Goal: Task Accomplishment & Management: Complete application form

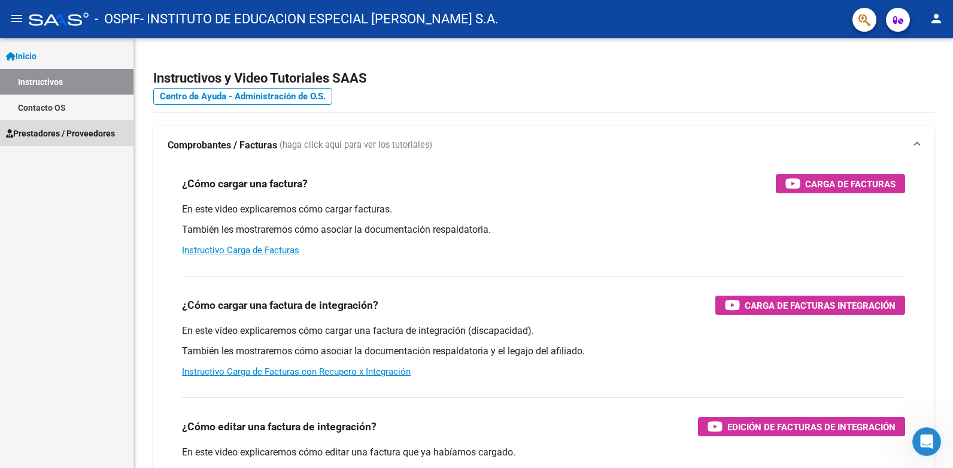
click at [78, 138] on span "Prestadores / Proveedores" at bounding box center [60, 133] width 109 height 13
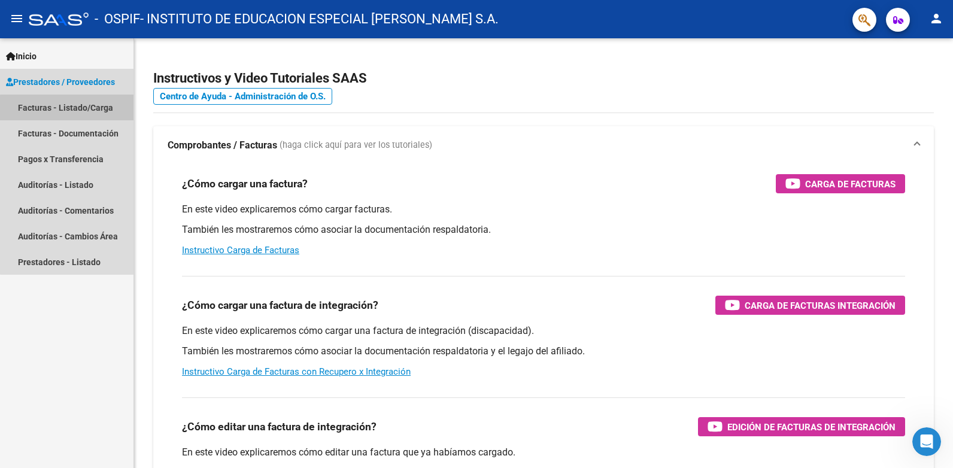
click at [86, 110] on link "Facturas - Listado/Carga" at bounding box center [66, 108] width 133 height 26
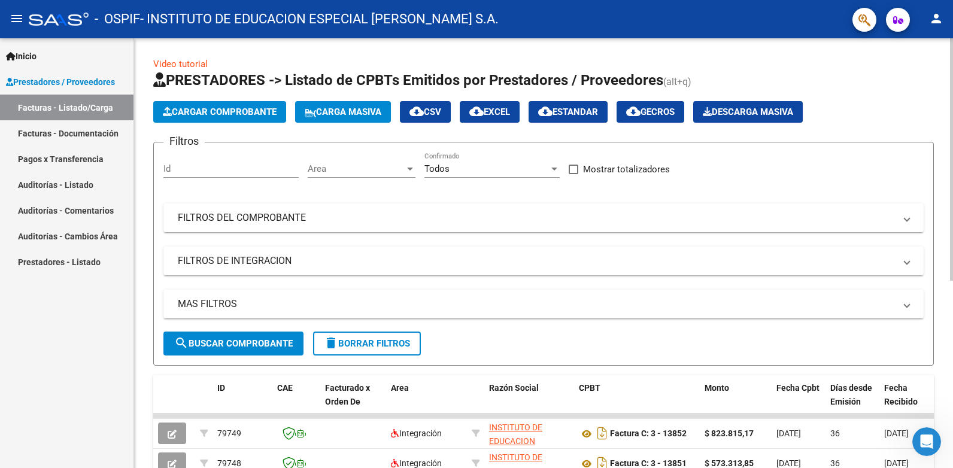
click at [226, 107] on span "Cargar Comprobante" at bounding box center [220, 112] width 114 height 11
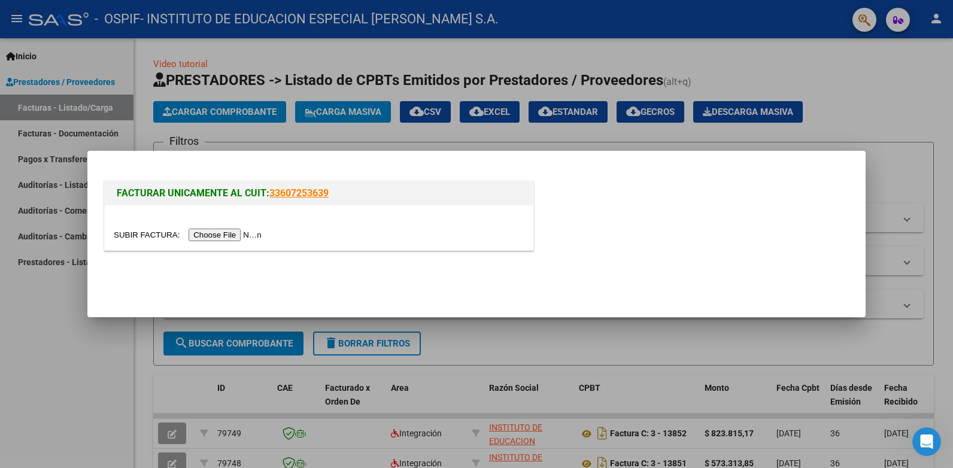
click at [224, 238] on input "file" at bounding box center [189, 235] width 151 height 13
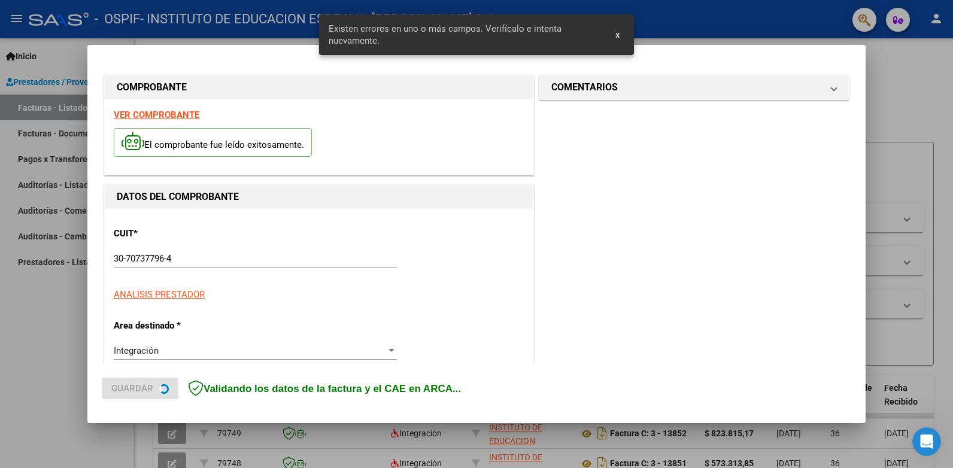
scroll to position [242, 0]
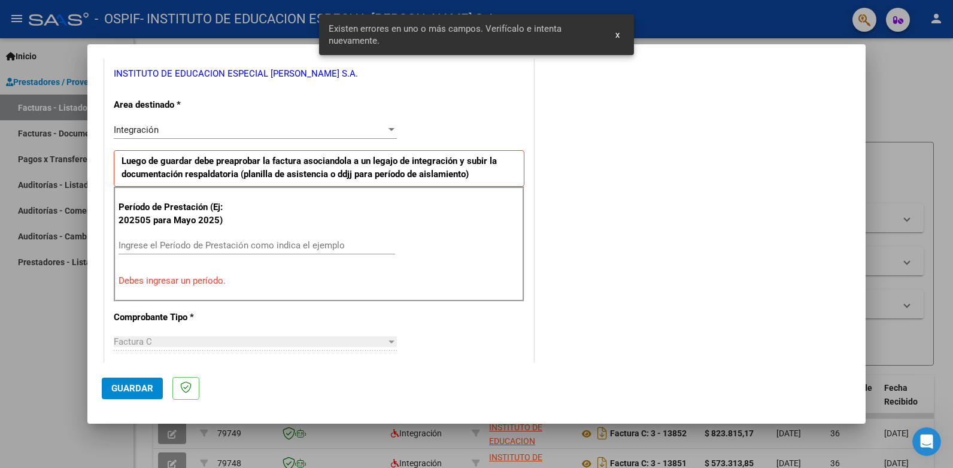
click at [182, 240] on input "Ingrese el Período de Prestación como indica el ejemplo" at bounding box center [256, 245] width 276 height 11
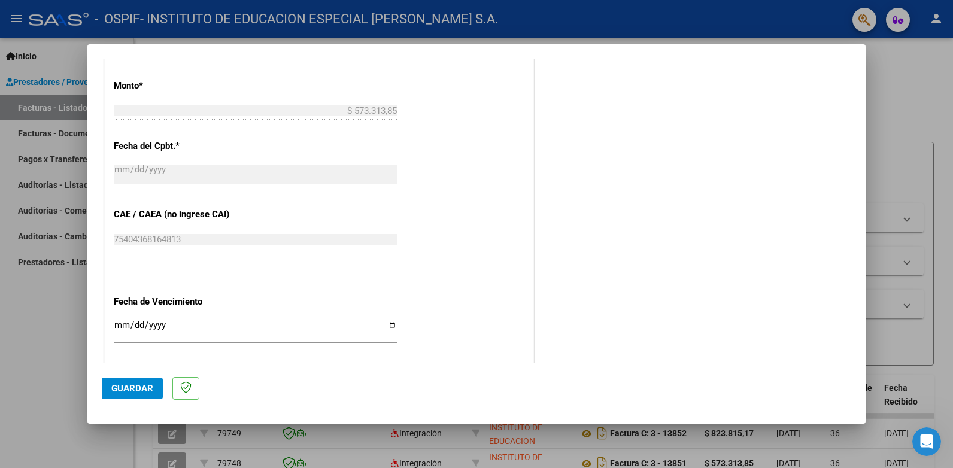
scroll to position [744, 0]
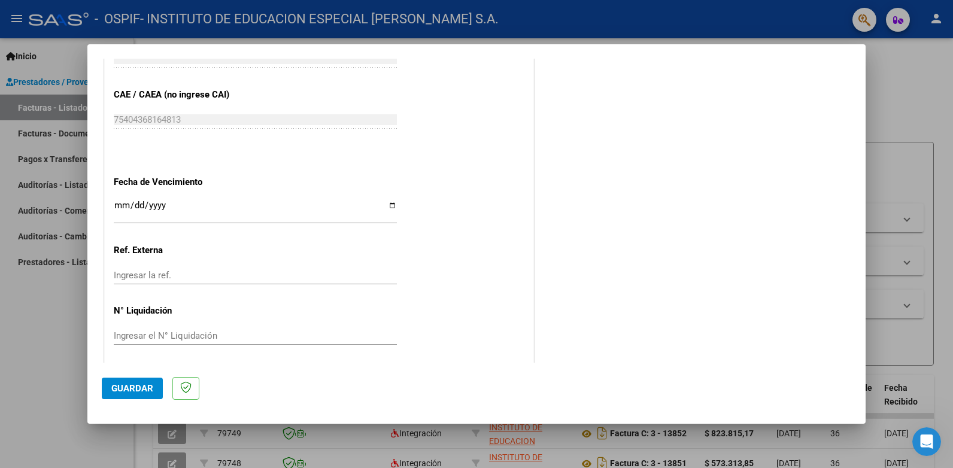
type input "202509"
click at [386, 206] on input "Ingresar la fecha" at bounding box center [255, 209] width 283 height 19
type input "[DATE]"
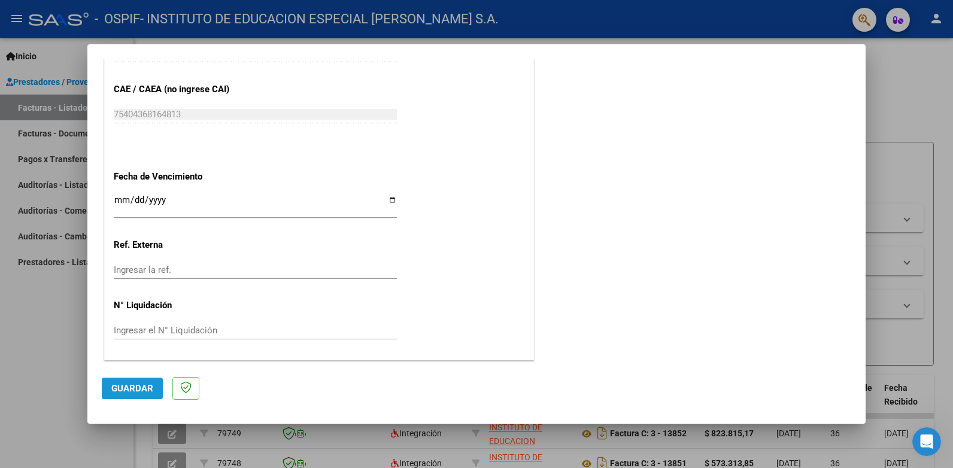
click at [142, 386] on span "Guardar" at bounding box center [132, 388] width 42 height 11
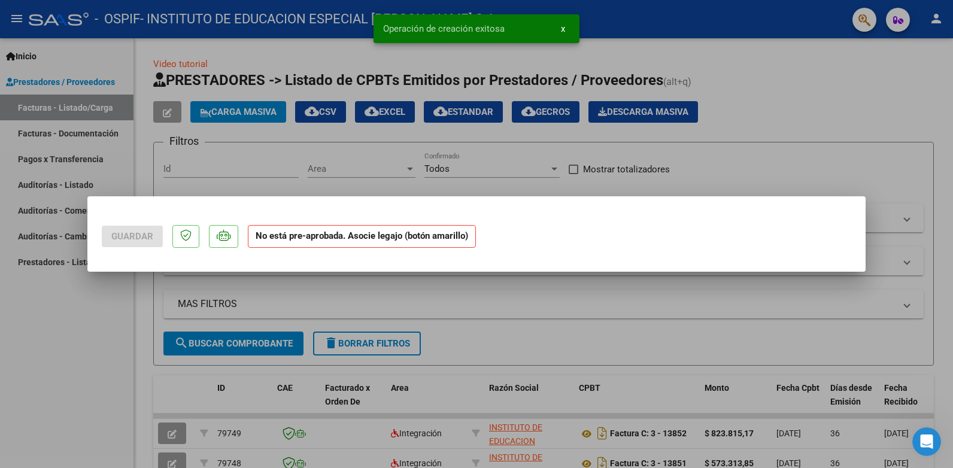
scroll to position [0, 0]
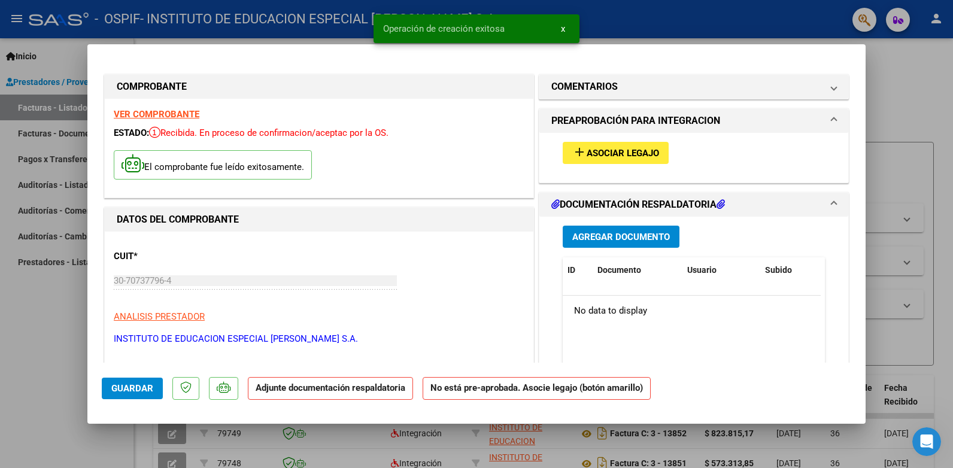
click at [588, 155] on span "Asociar Legajo" at bounding box center [622, 153] width 72 height 11
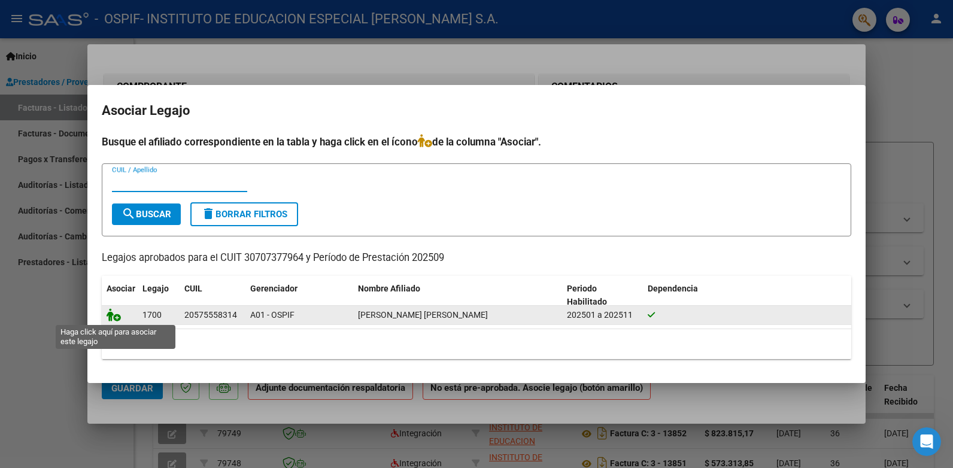
click at [117, 313] on icon at bounding box center [114, 314] width 14 height 13
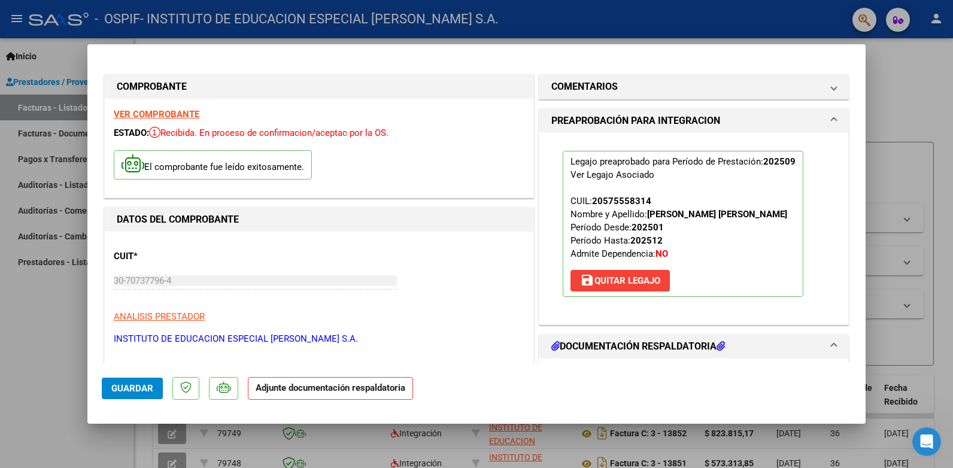
click at [636, 341] on h1 "DOCUMENTACIÓN RESPALDATORIA" at bounding box center [638, 346] width 174 height 14
click at [630, 347] on h1 "DOCUMENTACIÓN RESPALDATORIA" at bounding box center [638, 346] width 174 height 14
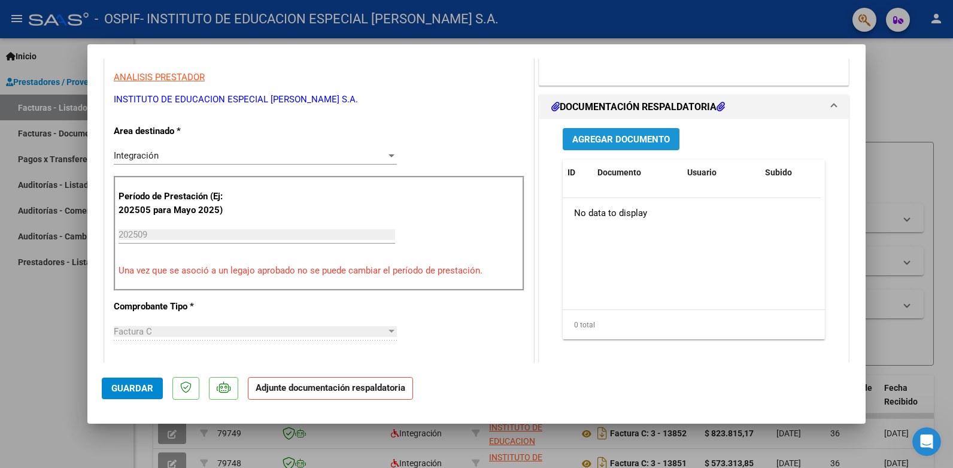
click at [618, 141] on span "Agregar Documento" at bounding box center [621, 139] width 98 height 11
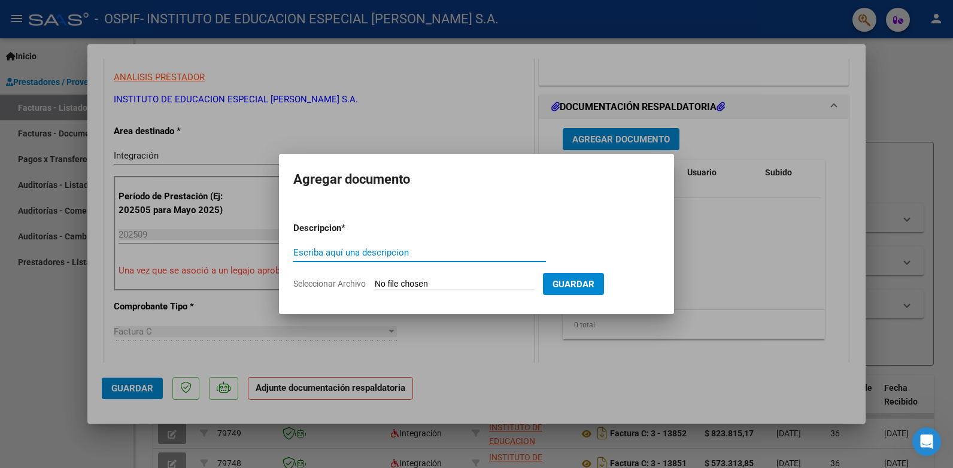
click at [393, 277] on form "Descripcion * Escriba aquí una descripcion Seleccionar Archivo Guardar" at bounding box center [476, 255] width 366 height 87
click at [397, 253] on input "Escriba aquí una descripcion" at bounding box center [419, 252] width 253 height 11
click at [402, 279] on input "Seleccionar Archivo" at bounding box center [454, 284] width 159 height 11
type input "C:\fakepath\Asistencia [DATE] [PERSON_NAME].pdf"
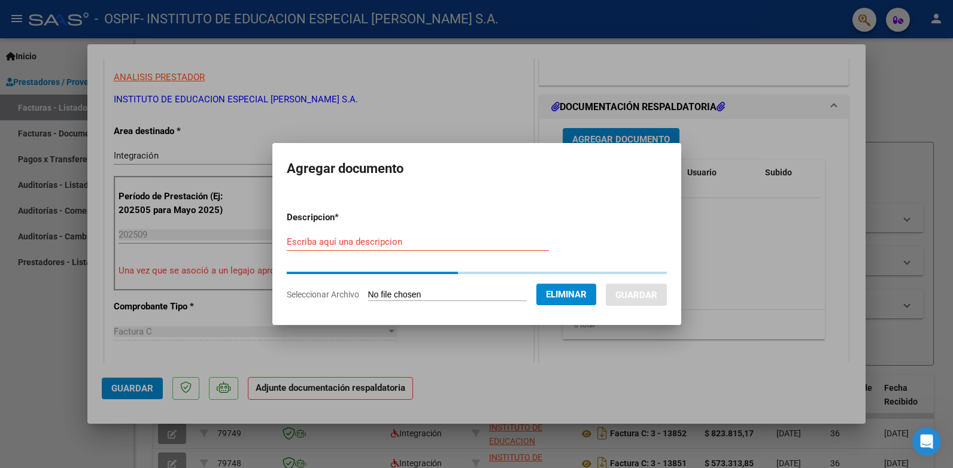
click at [350, 244] on input "Escriba aquí una descripcion" at bounding box center [418, 241] width 262 height 11
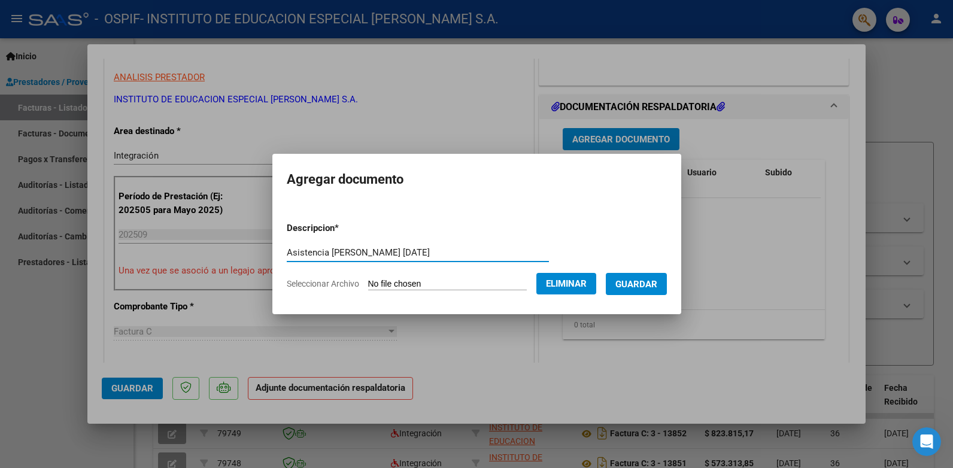
type input "Asistencia [PERSON_NAME] [DATE]"
click at [621, 288] on span "Guardar" at bounding box center [636, 284] width 42 height 11
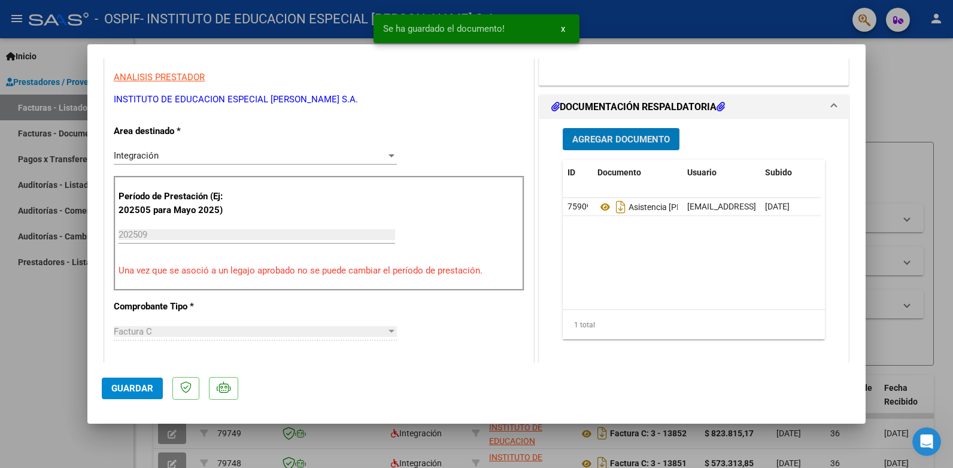
scroll to position [299, 0]
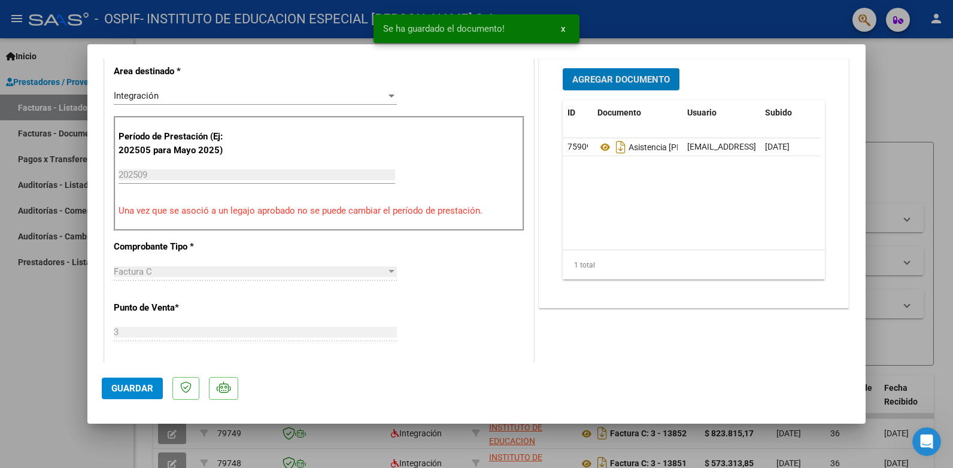
click at [140, 386] on span "Guardar" at bounding box center [132, 388] width 42 height 11
click at [40, 347] on div at bounding box center [476, 234] width 953 height 468
type input "$ 0,00"
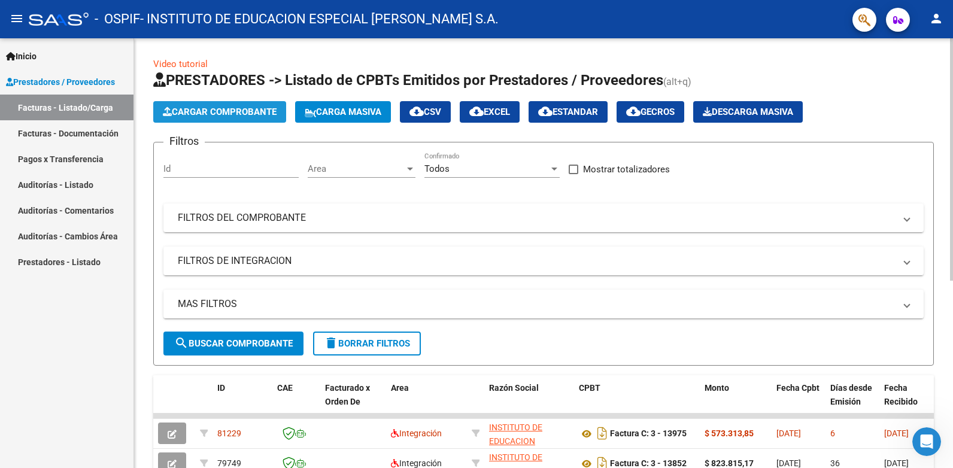
click at [215, 111] on span "Cargar Comprobante" at bounding box center [220, 112] width 114 height 11
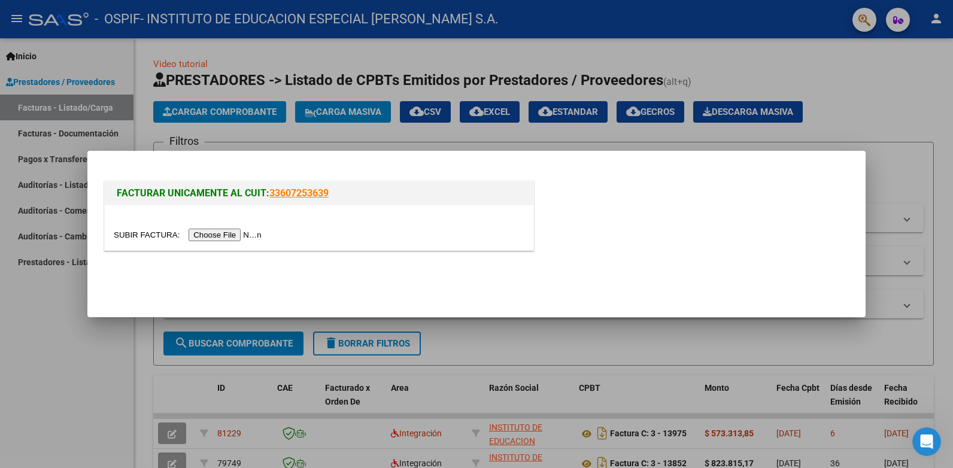
click at [226, 240] on input "file" at bounding box center [189, 235] width 151 height 13
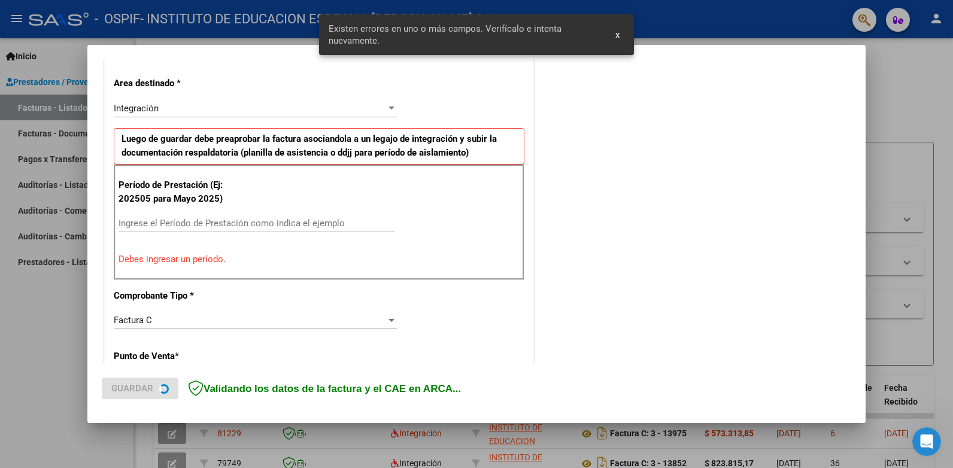
scroll to position [265, 0]
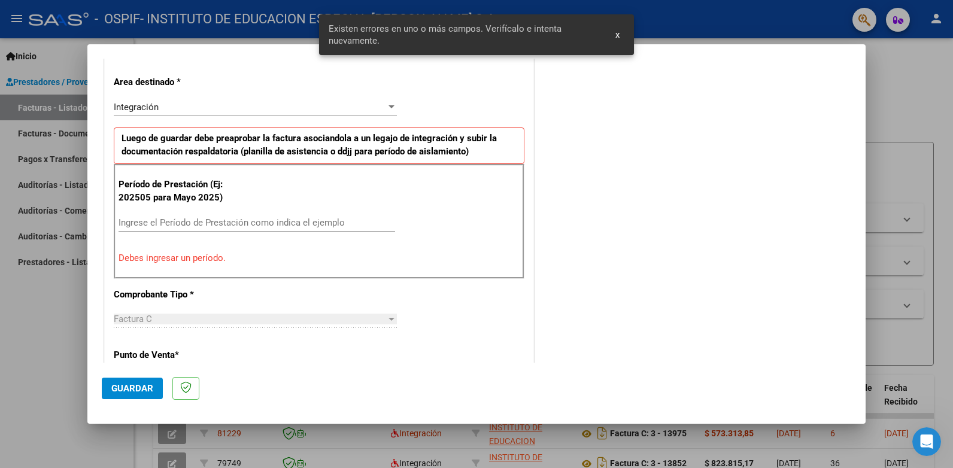
click at [182, 223] on input "Ingrese el Período de Prestación como indica el ejemplo" at bounding box center [256, 222] width 276 height 11
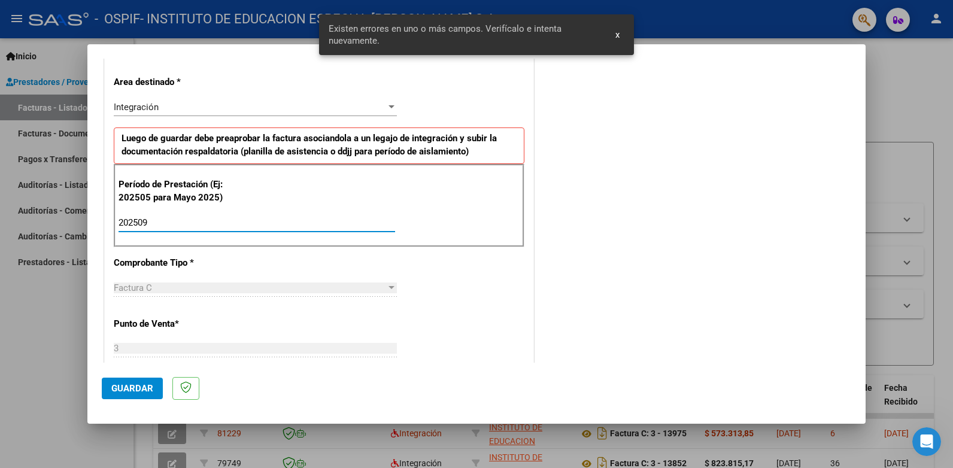
type input "202509"
click at [475, 276] on div "CUIT * 30-70737796-4 Ingresar CUIT ANALISIS PRESTADOR INSTITUTO DE EDUCACION ES…" at bounding box center [319, 393] width 429 height 901
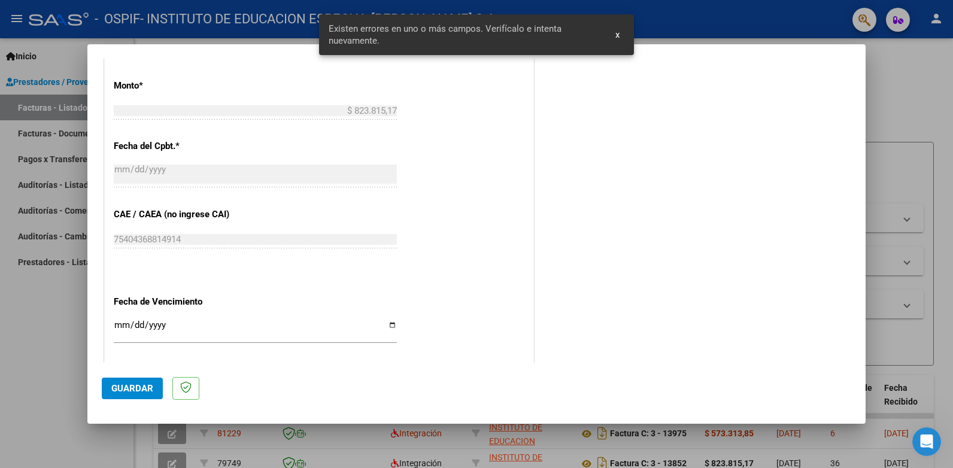
scroll to position [749, 0]
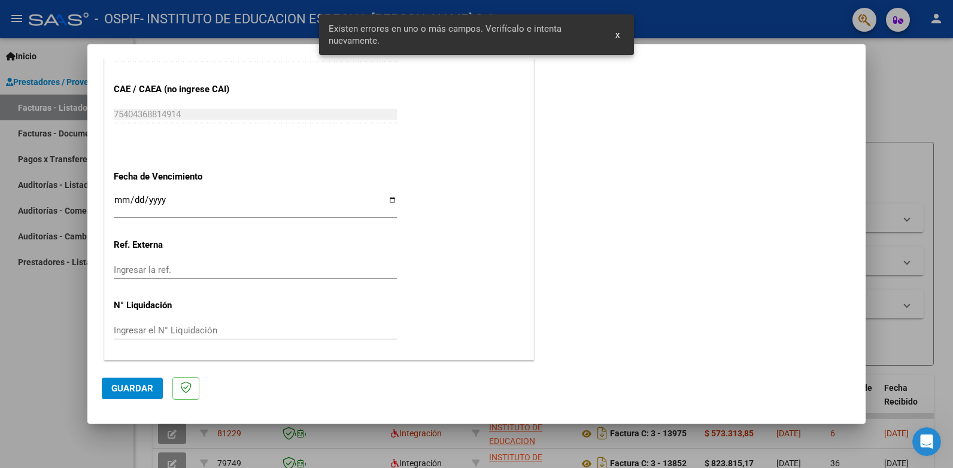
click at [390, 200] on input "Ingresar la fecha" at bounding box center [255, 204] width 283 height 19
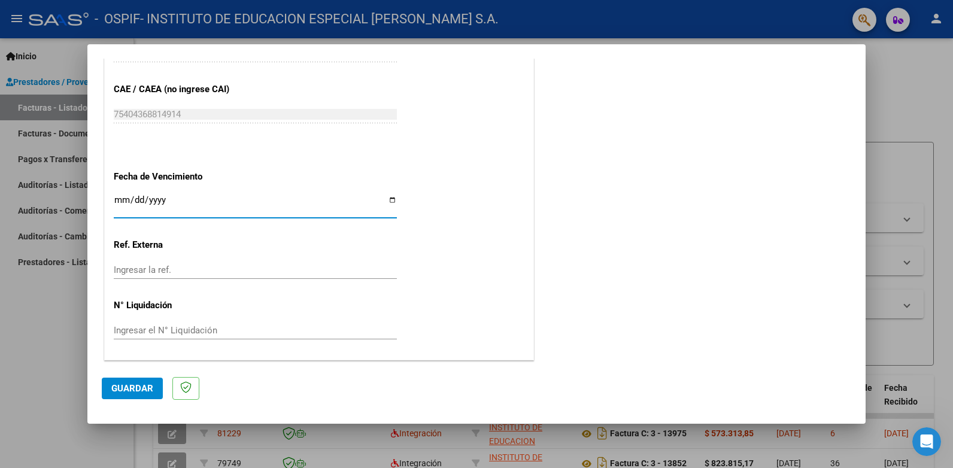
type input "[DATE]"
click at [139, 396] on button "Guardar" at bounding box center [132, 389] width 61 height 22
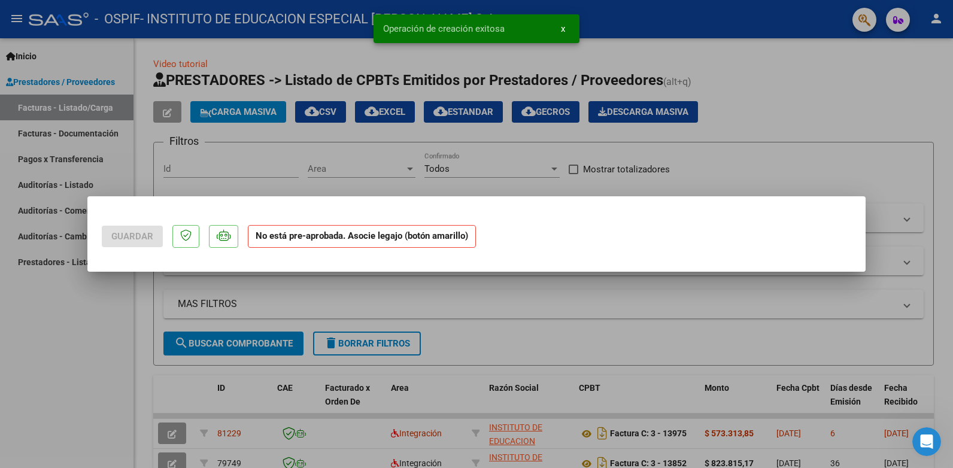
scroll to position [0, 0]
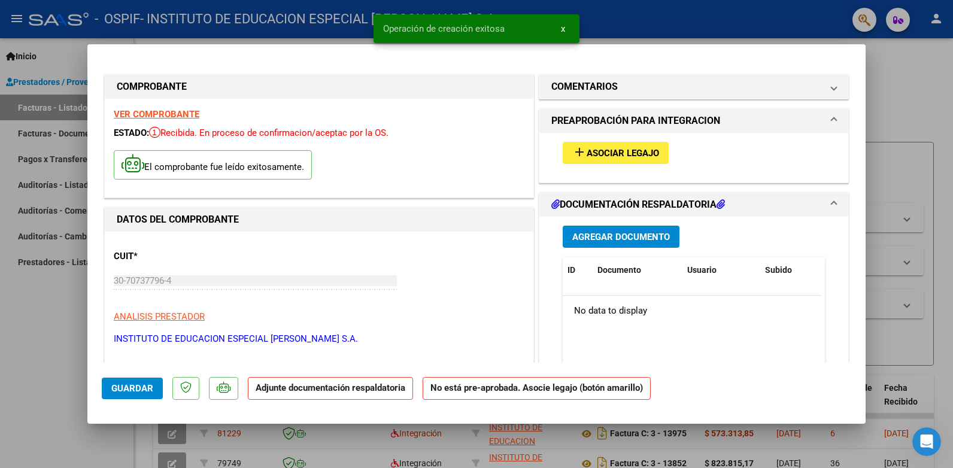
click at [592, 151] on span "Asociar Legajo" at bounding box center [622, 153] width 72 height 11
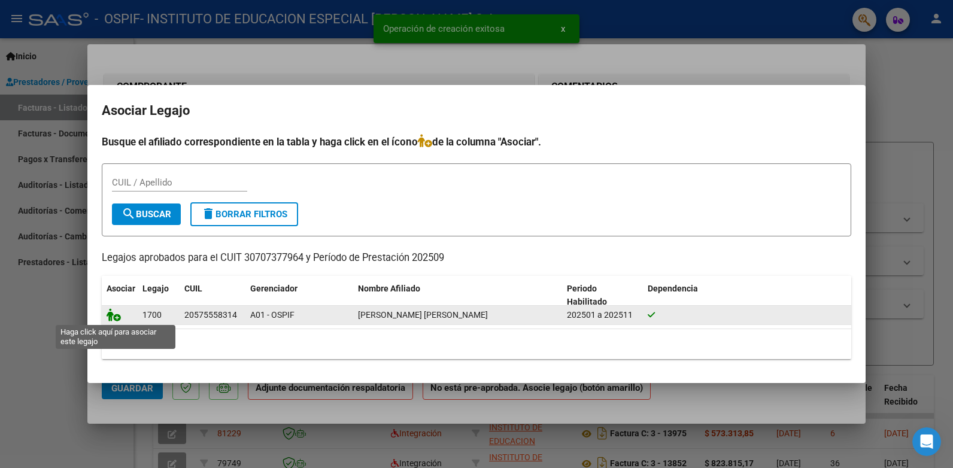
click at [114, 318] on icon at bounding box center [114, 314] width 14 height 13
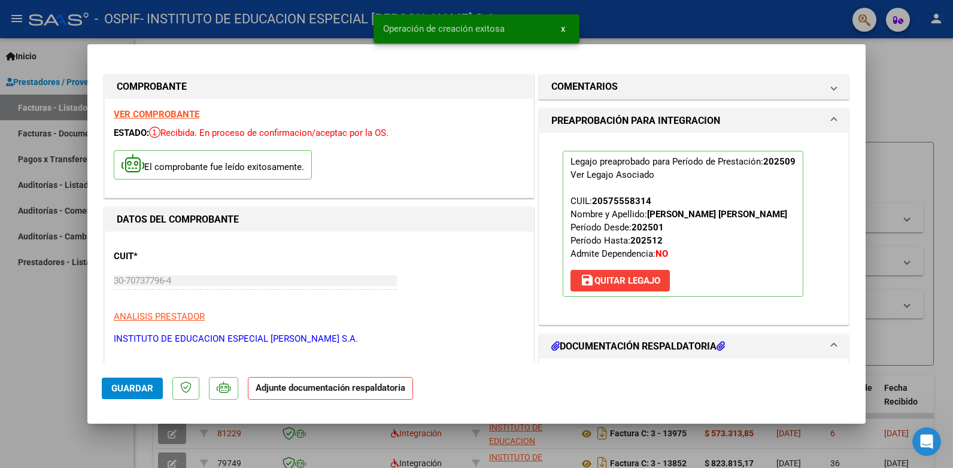
scroll to position [180, 0]
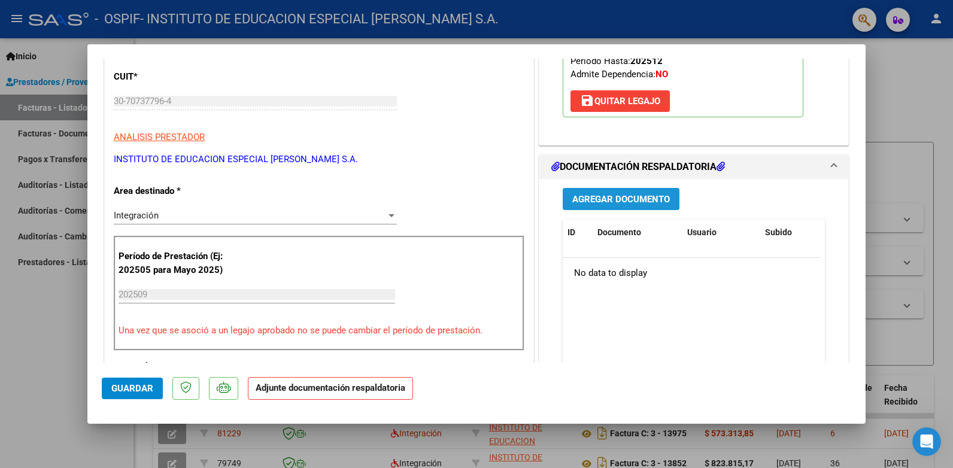
click at [622, 207] on button "Agregar Documento" at bounding box center [621, 199] width 117 height 22
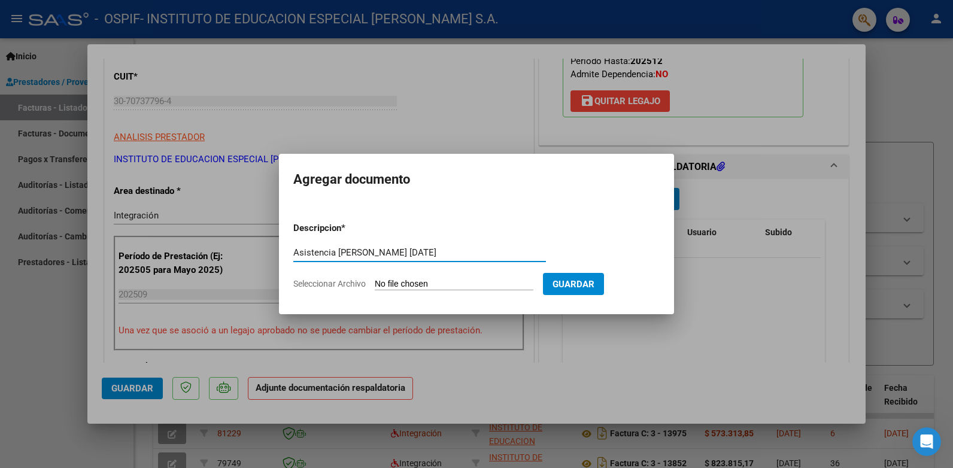
type input "Asistencia [PERSON_NAME] [DATE]"
click at [579, 288] on span "Guardar" at bounding box center [573, 284] width 42 height 11
click at [420, 281] on input "Seleccionar Archivo" at bounding box center [454, 284] width 159 height 11
type input "C:\fakepath\Asistencia [DATE] [PERSON_NAME].pdf"
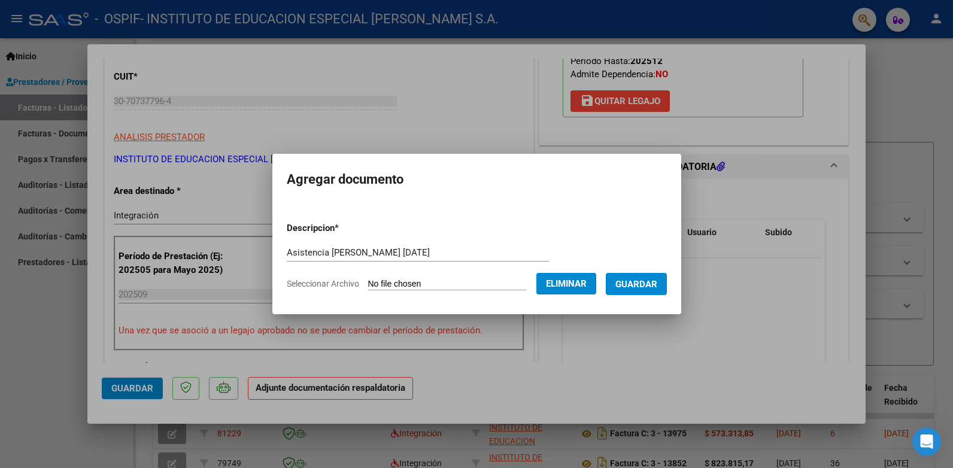
click at [638, 286] on span "Guardar" at bounding box center [636, 284] width 42 height 11
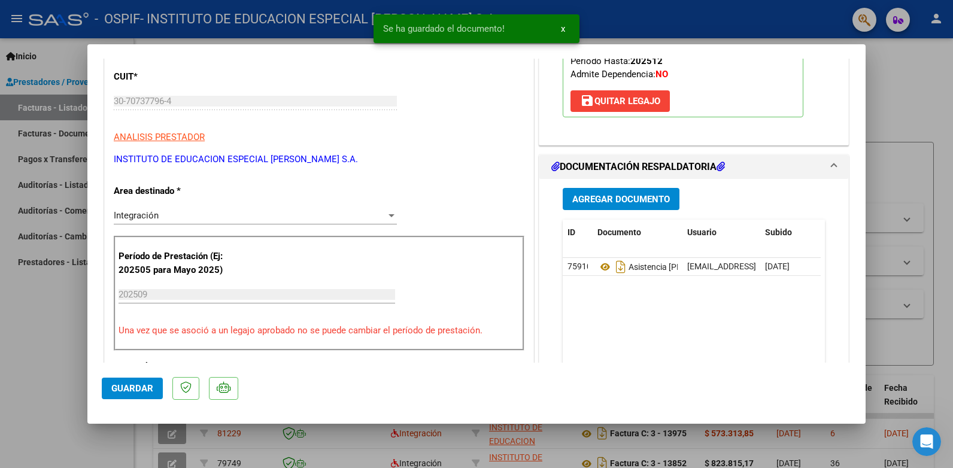
click at [39, 344] on div at bounding box center [476, 234] width 953 height 468
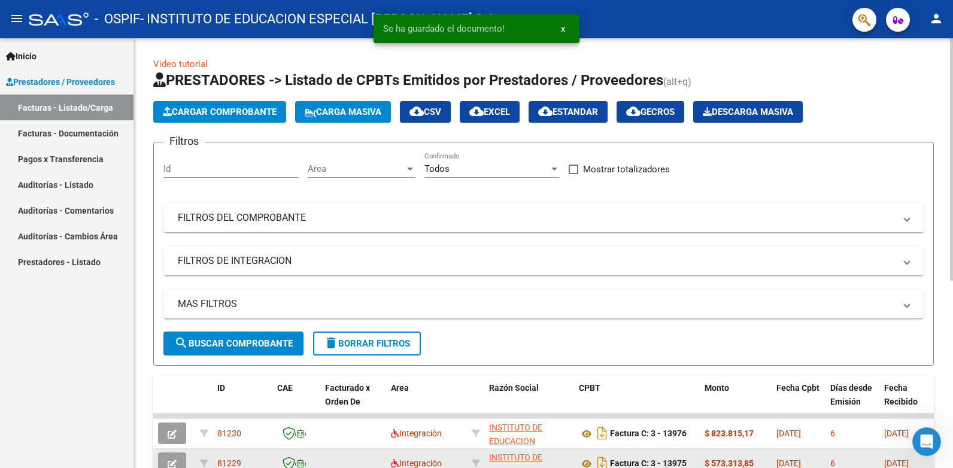
scroll to position [120, 0]
